Goal: Transaction & Acquisition: Subscribe to service/newsletter

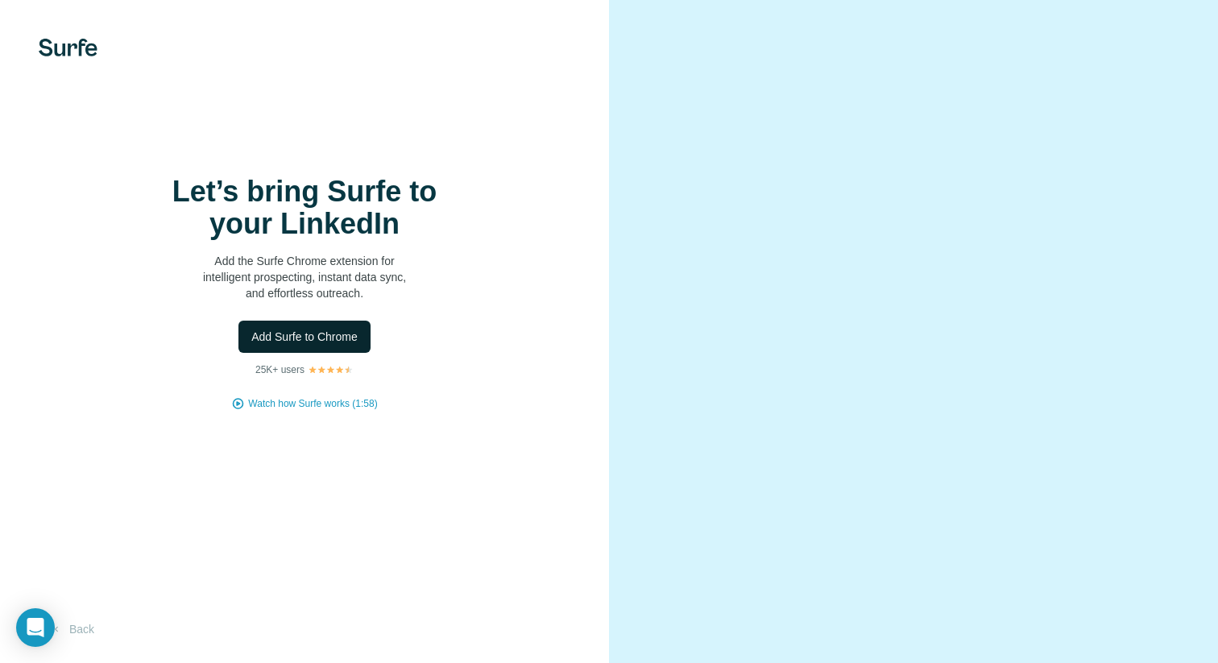
click at [309, 333] on span "Add Surfe to Chrome" at bounding box center [304, 337] width 106 height 16
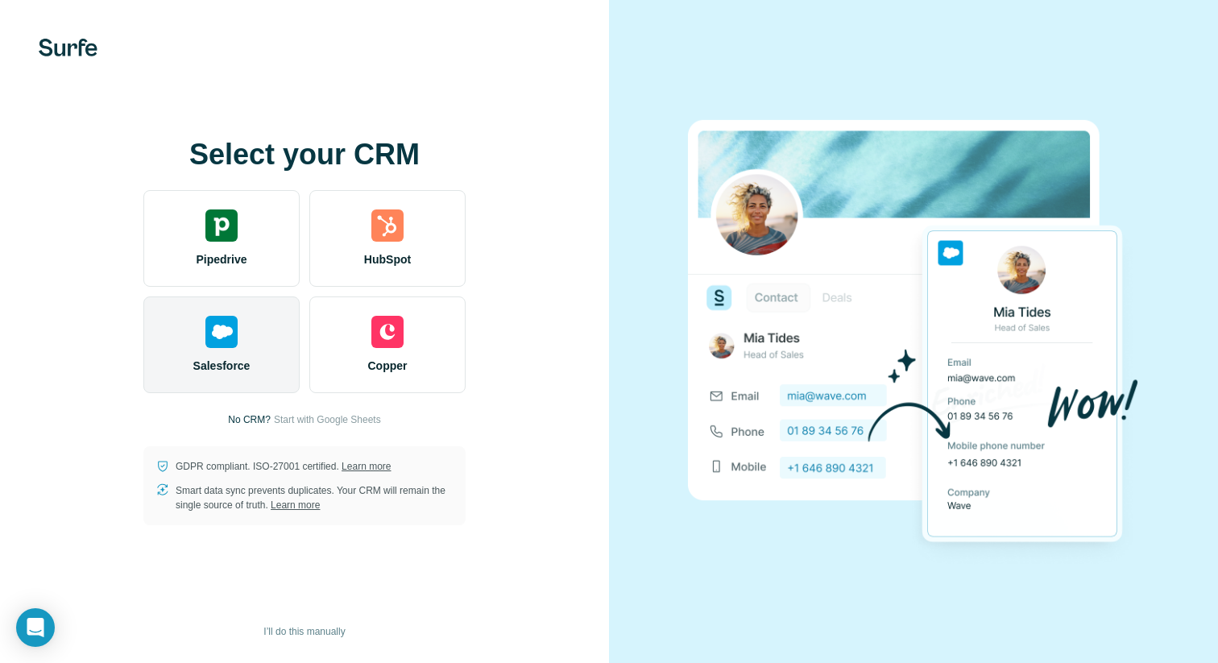
click at [201, 338] on div "Salesforce" at bounding box center [221, 344] width 156 height 97
